Goal: Entertainment & Leisure: Consume media (video, audio)

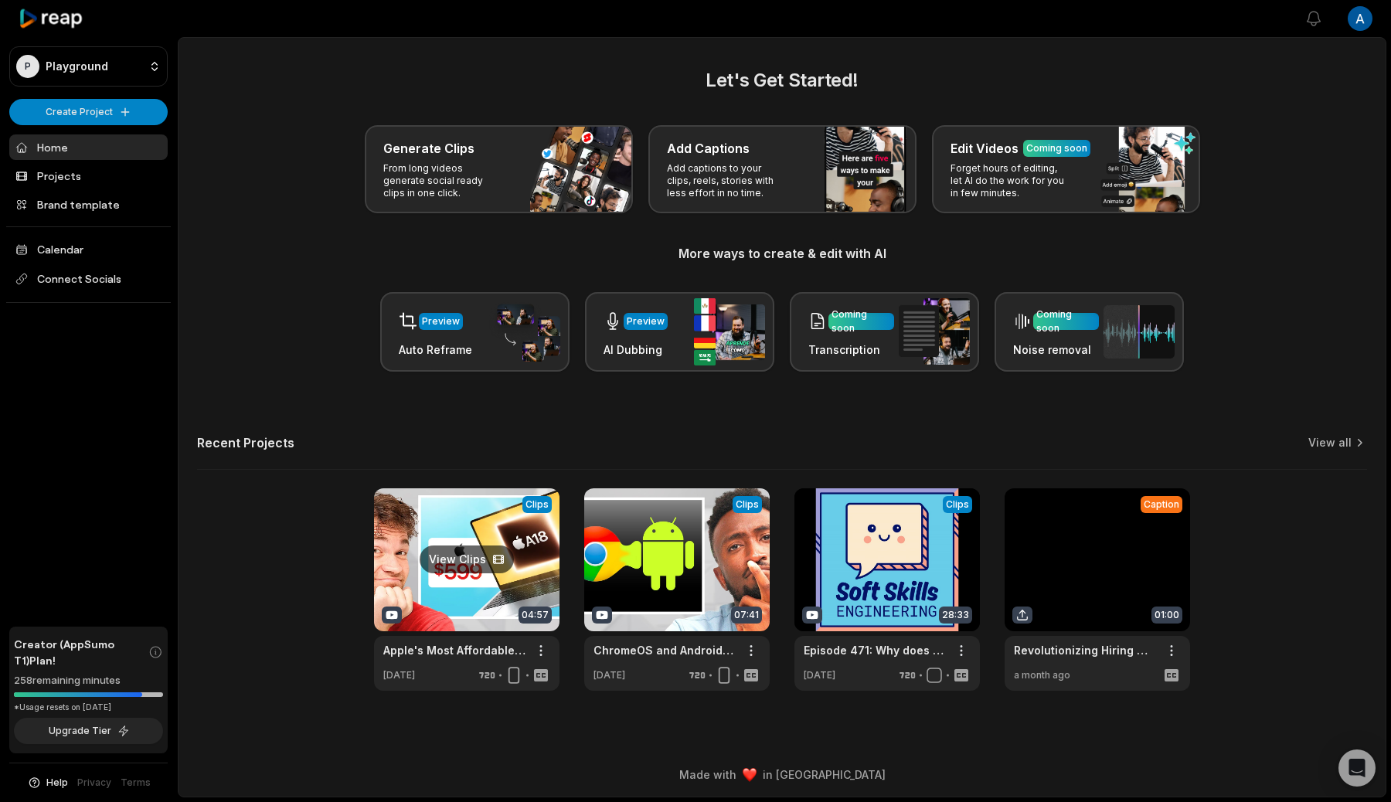
click at [446, 629] on link at bounding box center [466, 589] width 185 height 202
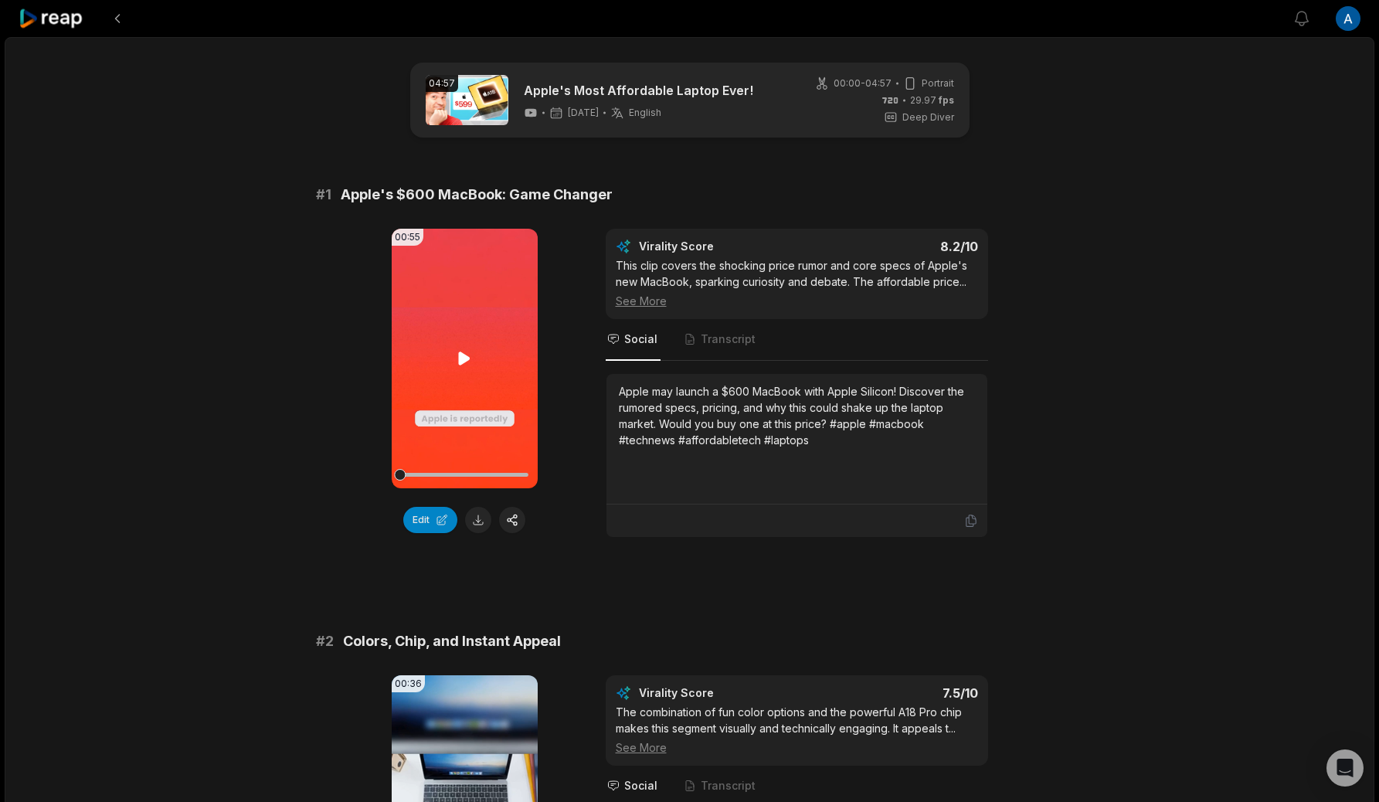
click at [448, 362] on video "Your browser does not support mp4 format." at bounding box center [465, 359] width 146 height 260
click at [421, 473] on div at bounding box center [464, 475] width 128 height 4
click at [450, 477] on div at bounding box center [464, 474] width 128 height 27
click at [444, 427] on video "Your browser does not support mp4 format." at bounding box center [465, 359] width 146 height 260
click at [445, 298] on video "Your browser does not support mp4 format." at bounding box center [465, 359] width 146 height 260
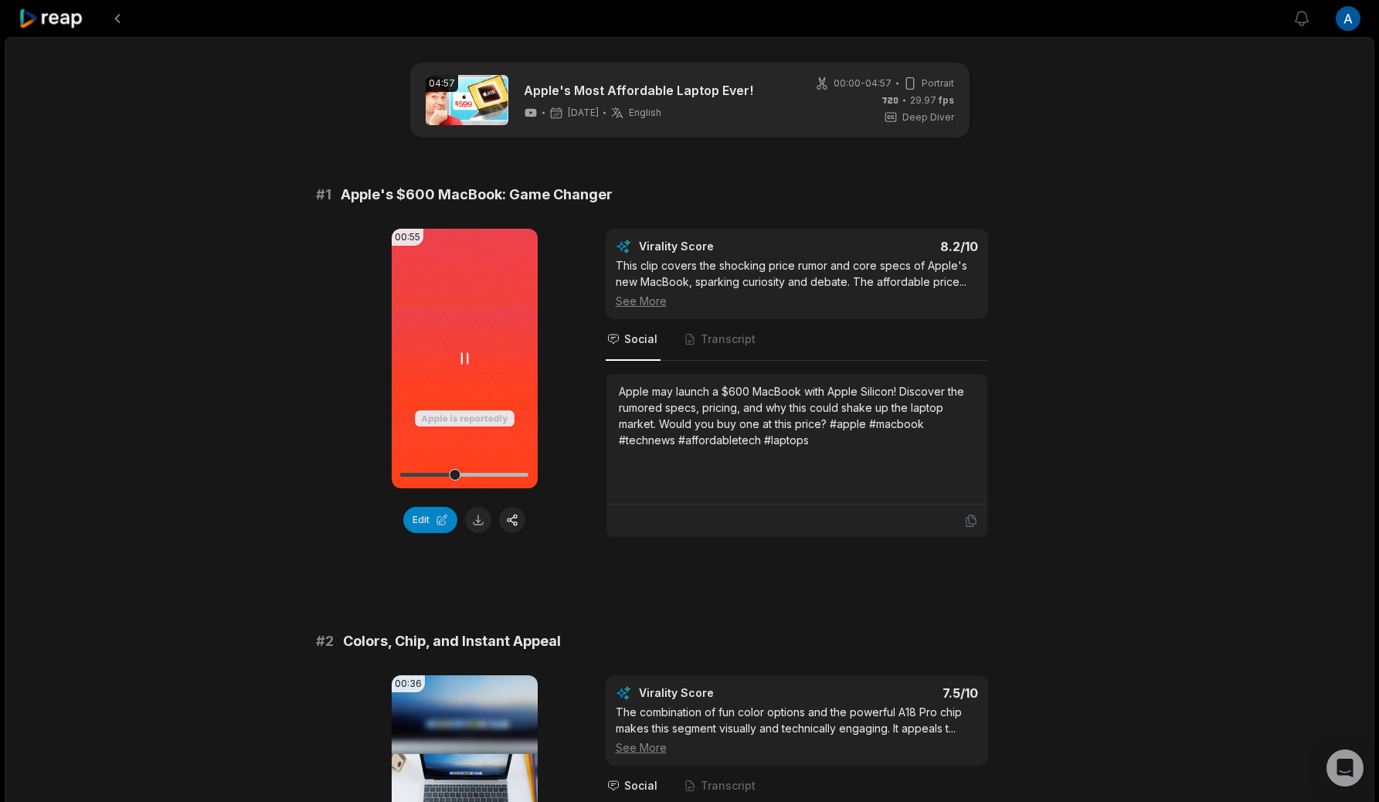
click at [467, 470] on div at bounding box center [464, 474] width 128 height 27
click at [474, 386] on video "Your browser does not support mp4 format." at bounding box center [465, 359] width 146 height 260
click at [460, 477] on div at bounding box center [464, 474] width 128 height 27
click at [484, 365] on video "Your browser does not support mp4 format." at bounding box center [465, 359] width 146 height 260
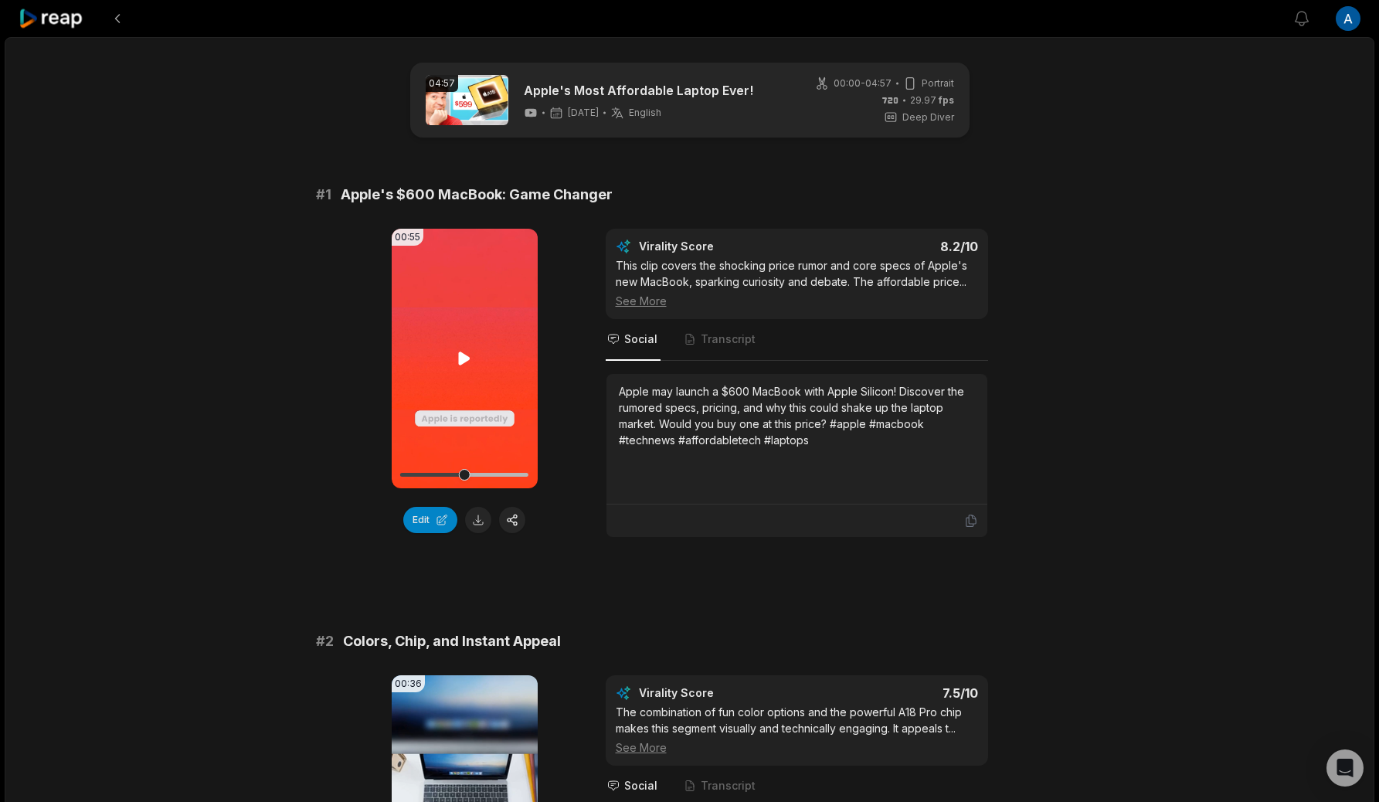
click at [484, 365] on video "Your browser does not support mp4 format." at bounding box center [465, 359] width 146 height 260
click at [587, 354] on div "00:55 Your browser does not support mp4 format. Edit Virality Score 8.2 /10 Thi…" at bounding box center [690, 383] width 748 height 309
